Goal: Transaction & Acquisition: Purchase product/service

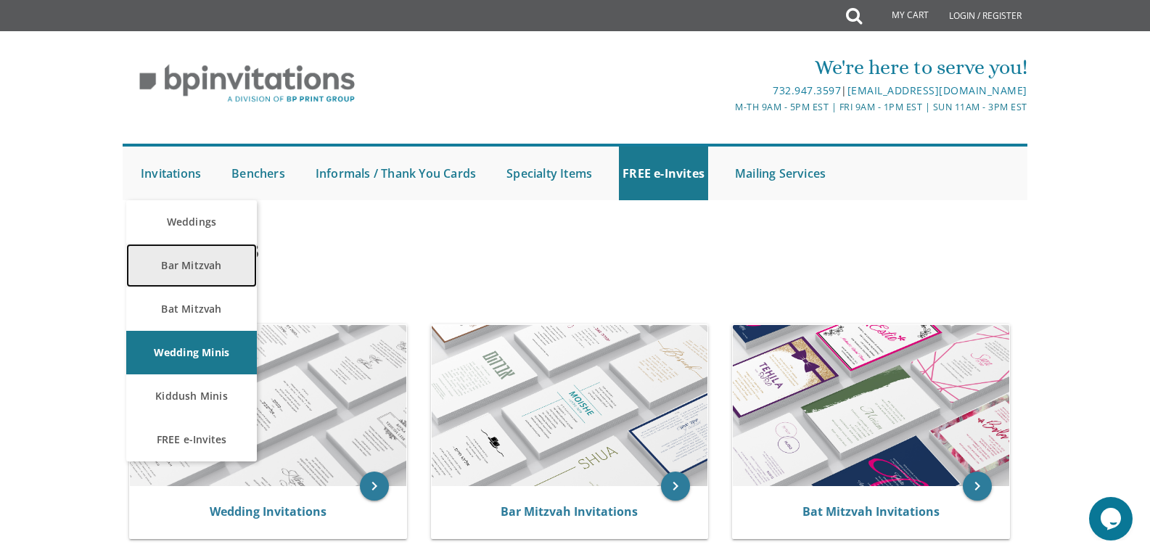
click at [185, 272] on link "Bar Mitzvah" at bounding box center [191, 266] width 131 height 44
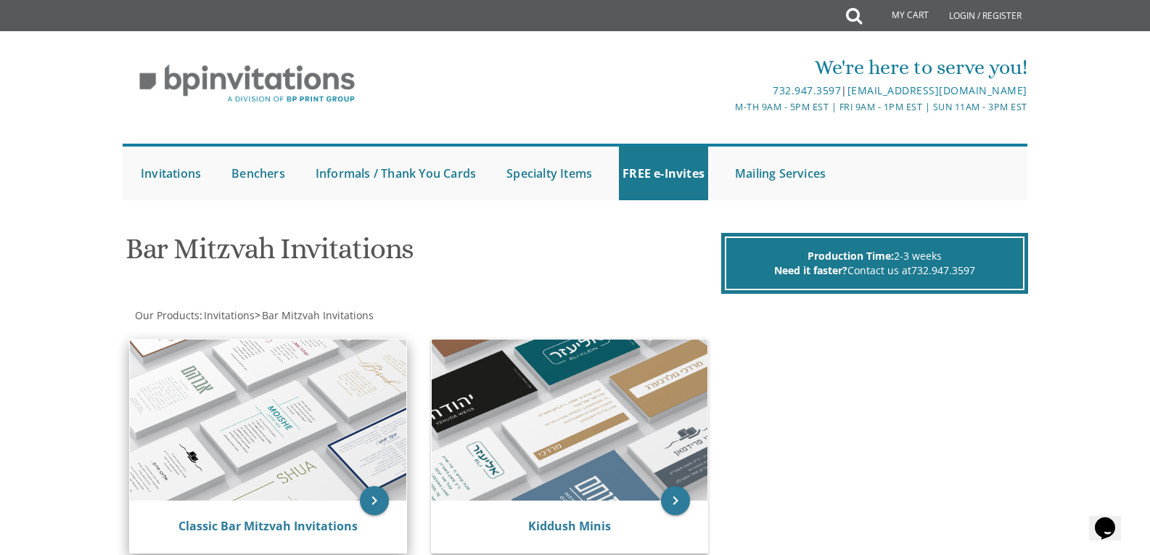
click at [193, 371] on img at bounding box center [268, 419] width 276 height 161
click at [371, 424] on img at bounding box center [268, 419] width 276 height 161
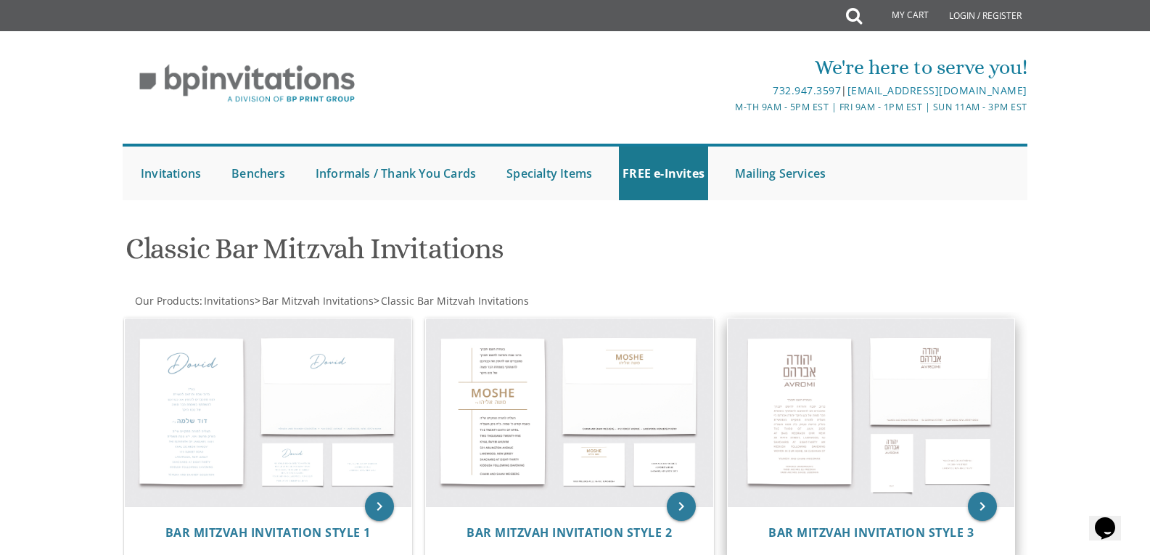
click at [818, 399] on img at bounding box center [871, 412] width 287 height 189
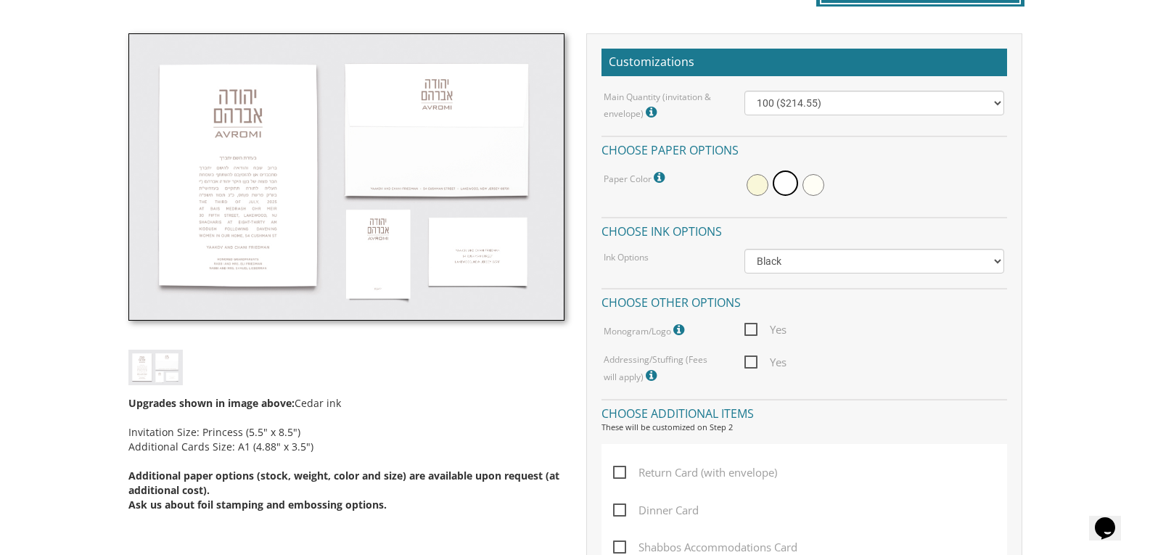
scroll to position [427, 0]
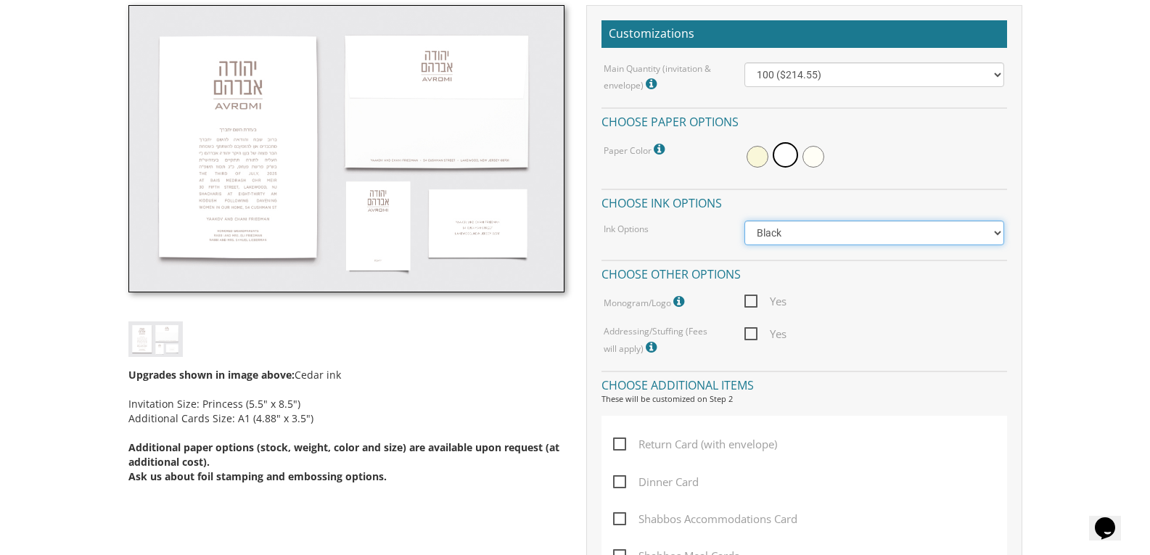
click at [995, 233] on select "Black Colored Ink ($65.00) Black + One Color ($100.00) Two Colors ($137.95)" at bounding box center [874, 232] width 260 height 25
select select "Standard"
click at [744, 220] on select "Black Colored Ink ($65.00) Black + One Color ($100.00) Two Colors ($137.95)" at bounding box center [874, 232] width 260 height 25
